Goal: Check status: Check status

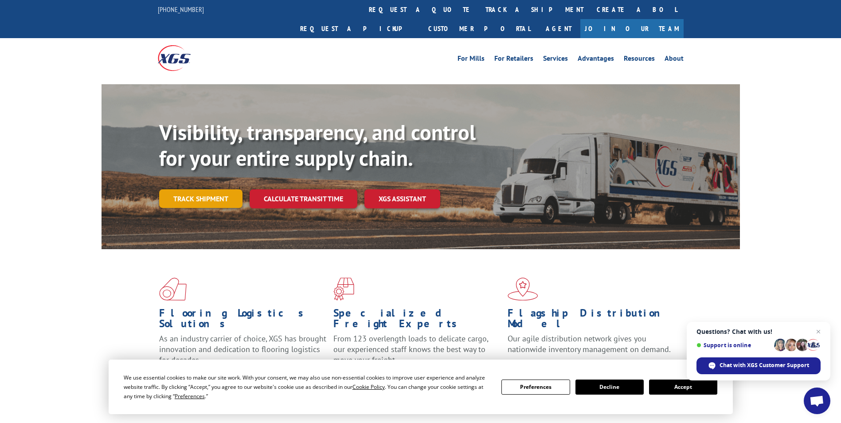
click at [200, 189] on link "Track shipment" at bounding box center [200, 198] width 83 height 19
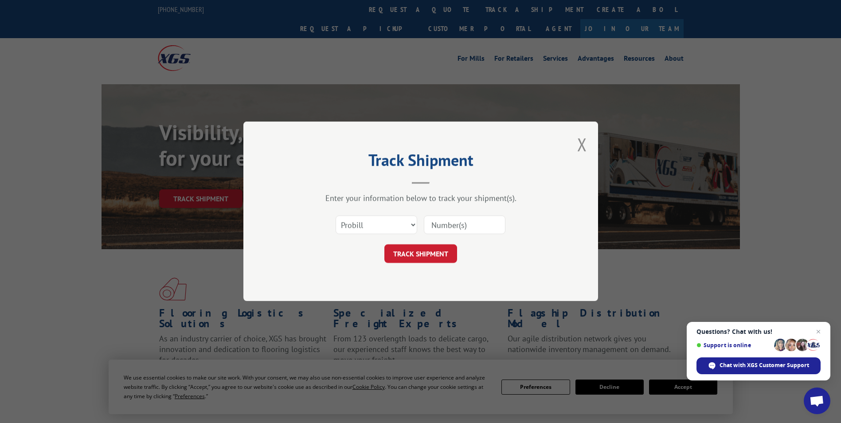
click at [442, 223] on input at bounding box center [465, 225] width 82 height 19
type input "17589512"
click at [416, 258] on button "TRACK SHIPMENT" at bounding box center [420, 254] width 73 height 19
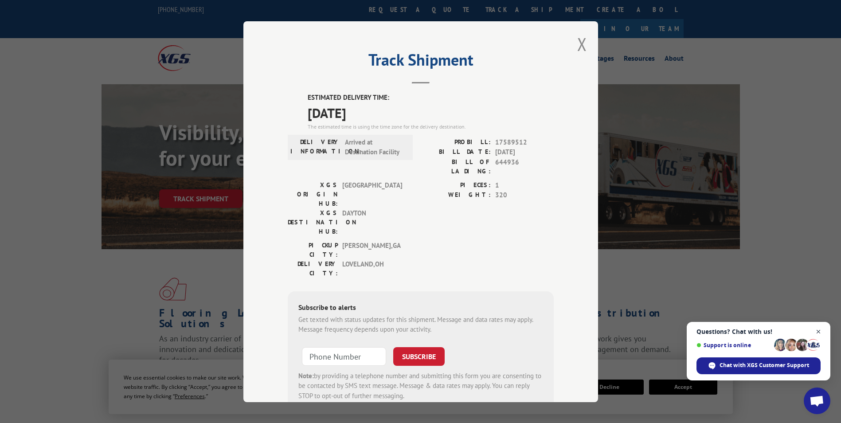
click at [816, 329] on span "Open chat" at bounding box center [818, 331] width 11 height 11
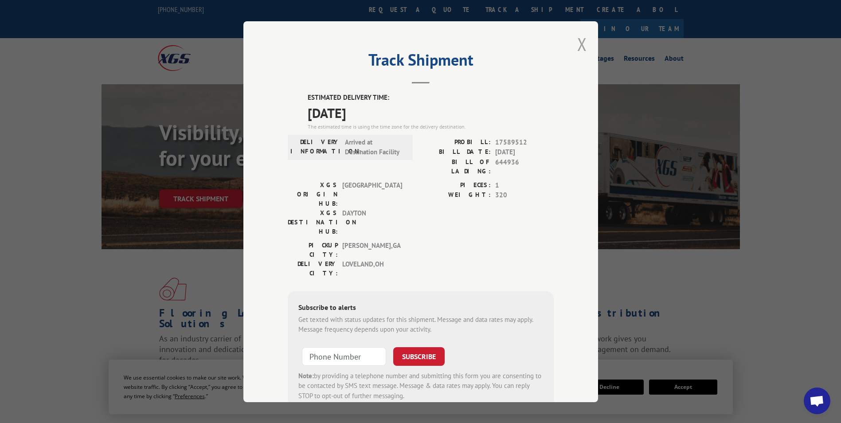
click at [580, 42] on button "Close modal" at bounding box center [582, 43] width 10 height 23
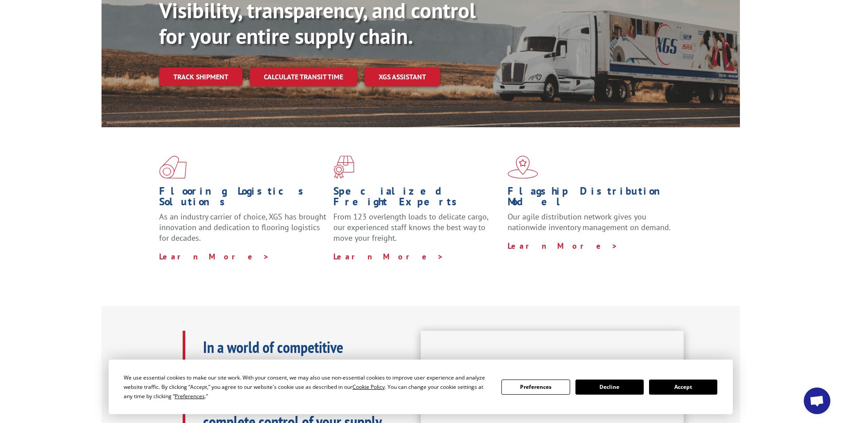
scroll to position [143, 0]
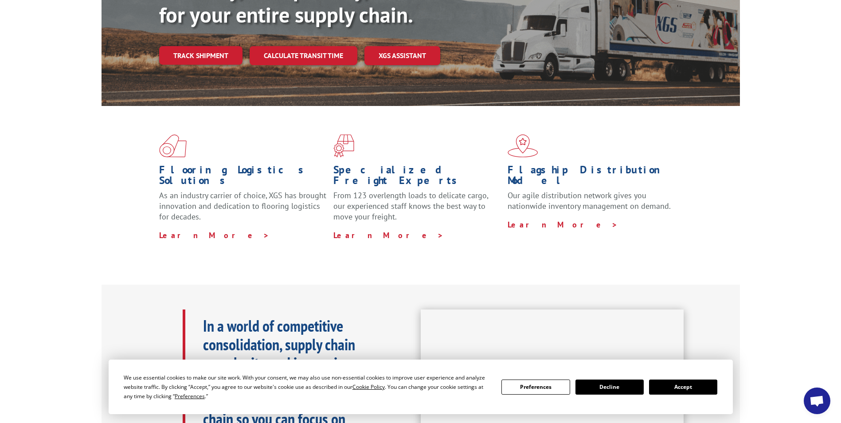
click at [678, 387] on button "Accept" at bounding box center [683, 386] width 68 height 15
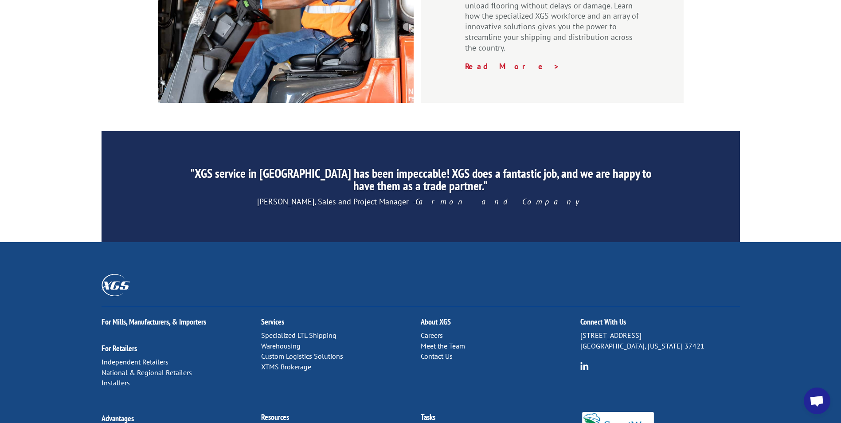
scroll to position [1331, 0]
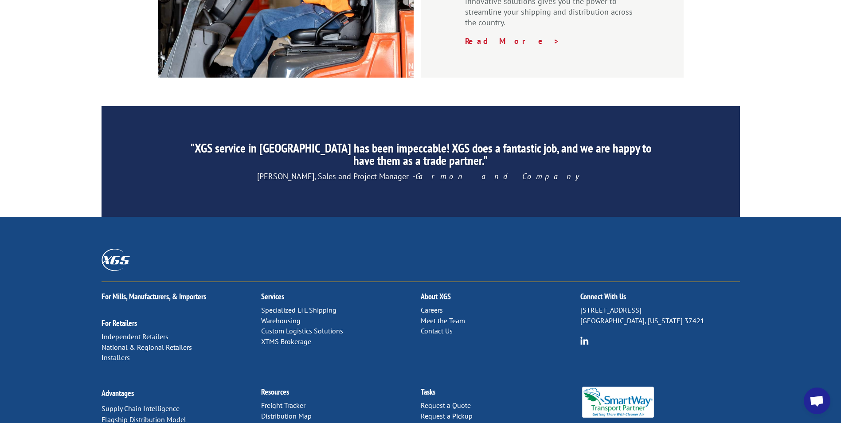
click at [282, 401] on link "Freight Tracker" at bounding box center [283, 405] width 44 height 9
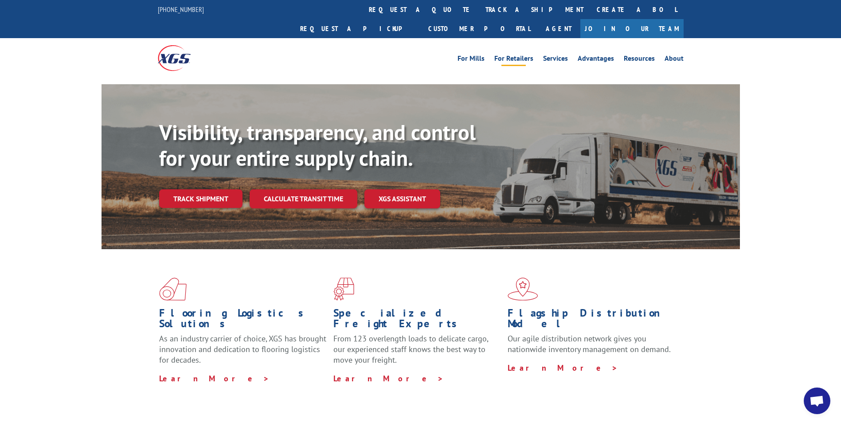
click at [520, 55] on link "For Retailers" at bounding box center [513, 60] width 39 height 10
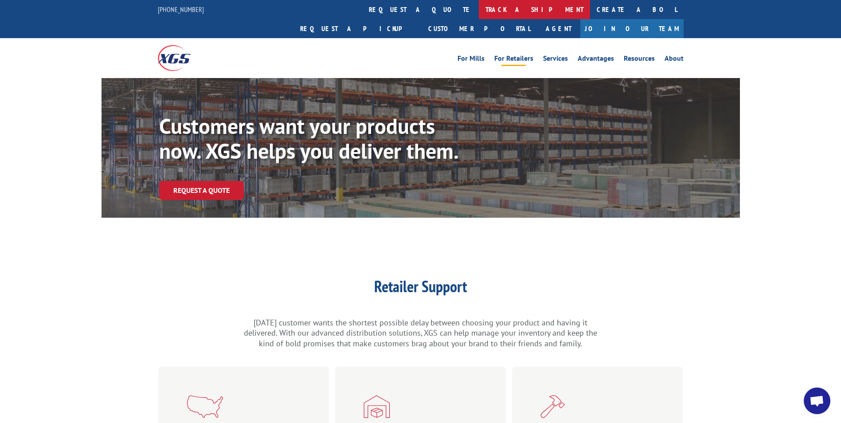
click at [479, 7] on link "track a shipment" at bounding box center [534, 9] width 111 height 19
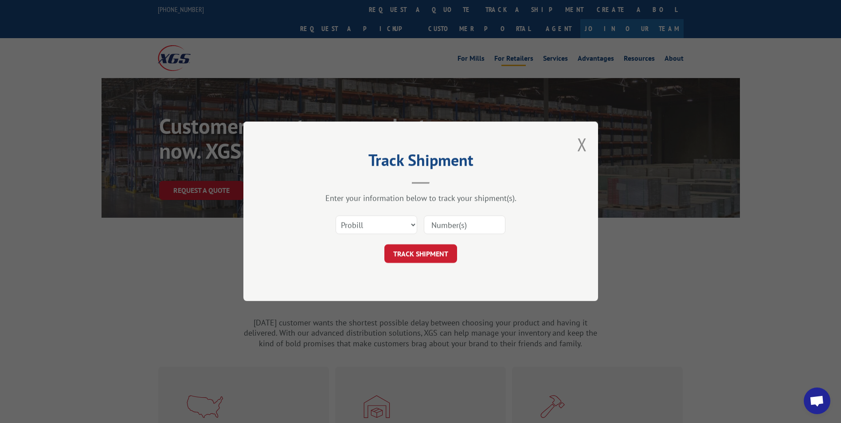
click at [452, 223] on input at bounding box center [465, 225] width 82 height 19
type input "17589512"
click at [424, 253] on button "TRACK SHIPMENT" at bounding box center [420, 254] width 73 height 19
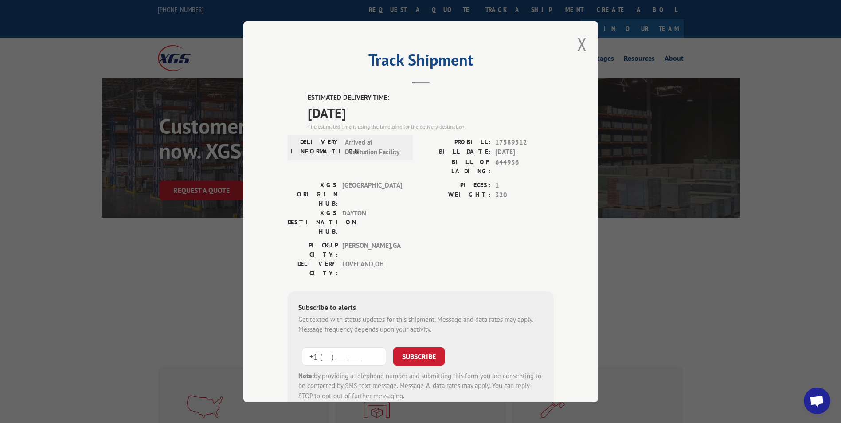
click at [309, 347] on input "+1 (___) ___-____" at bounding box center [344, 356] width 84 height 19
type input "+1 (513) 383-3538"
click at [434, 347] on button "SUBSCRIBE" at bounding box center [418, 356] width 51 height 19
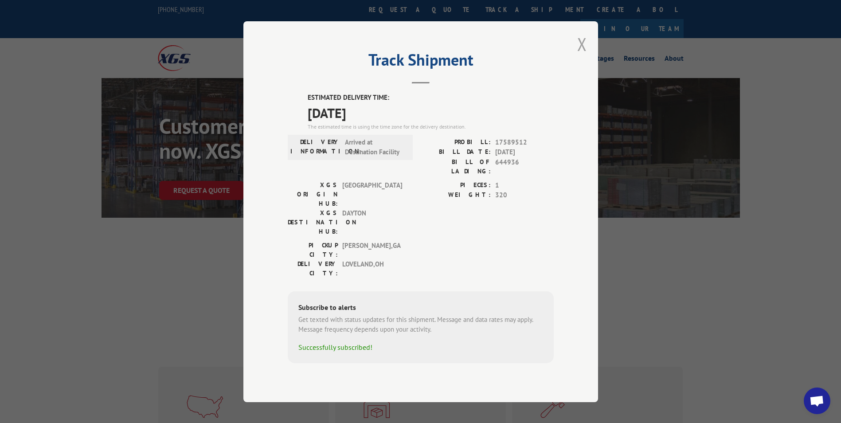
click at [586, 56] on button "Close modal" at bounding box center [582, 43] width 10 height 23
